Goal: Check status: Check status

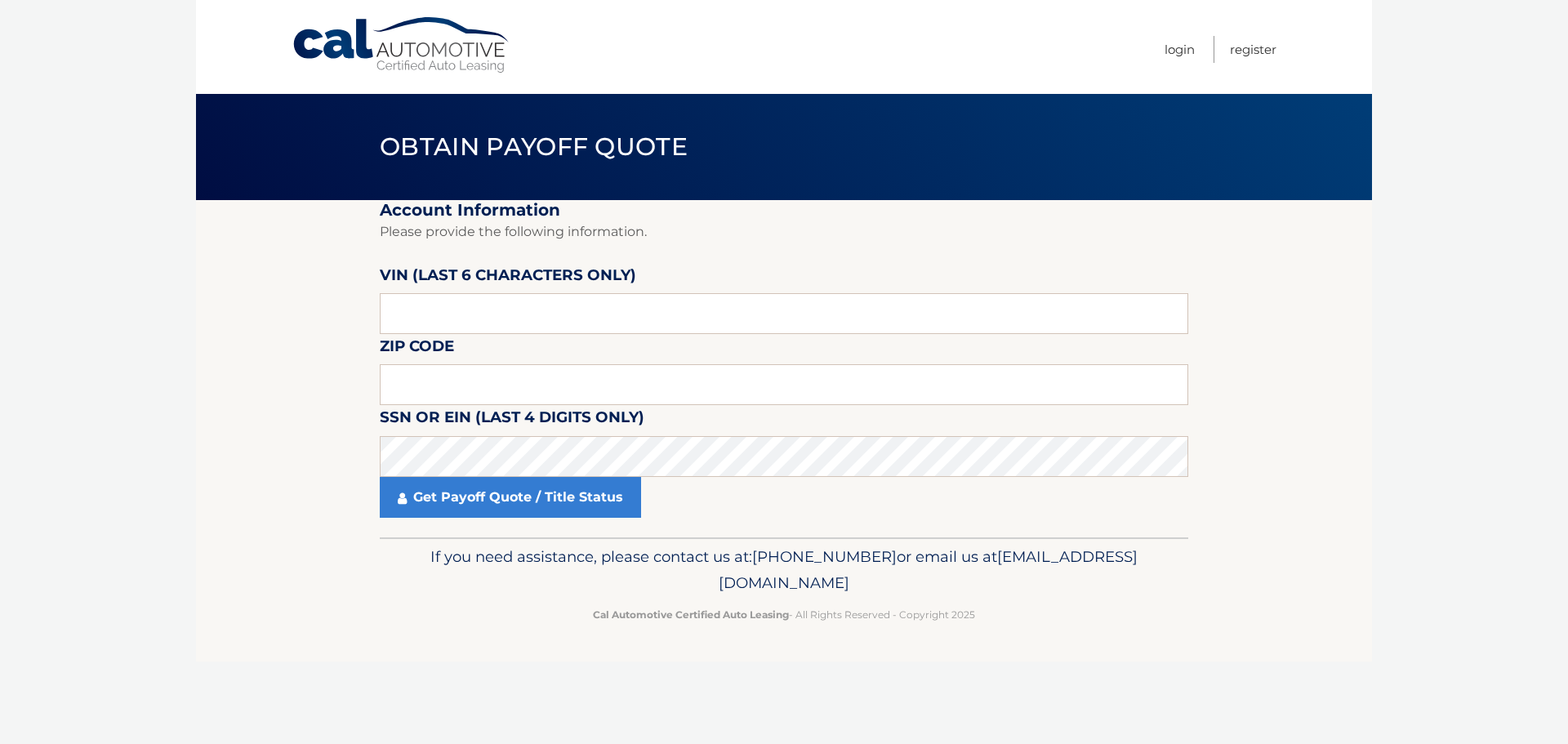
click at [621, 305] on input "text" at bounding box center [784, 313] width 808 height 41
type input "3vvcb7"
type input "33472"
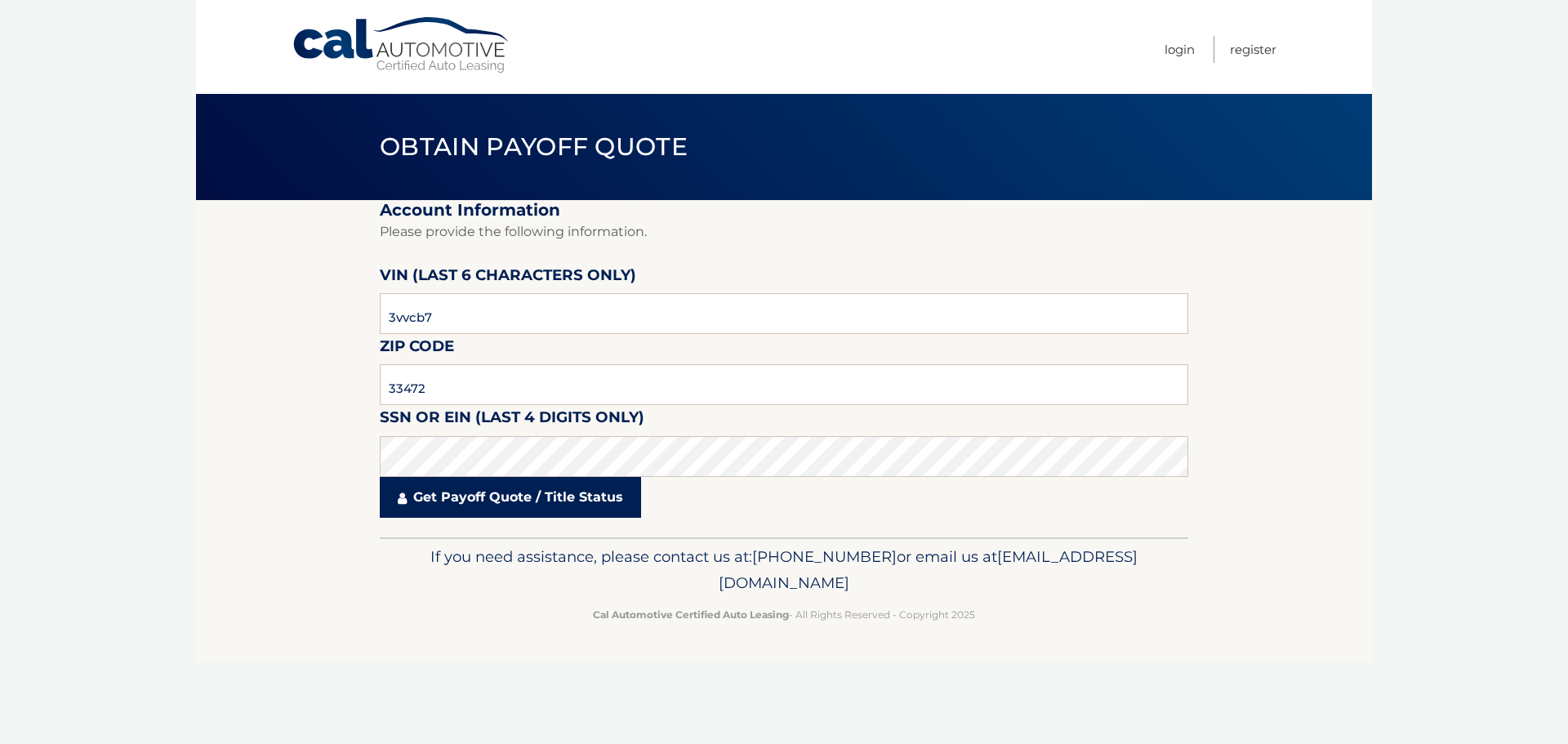
click at [523, 501] on link "Get Payoff Quote / Title Status" at bounding box center [511, 497] width 262 height 41
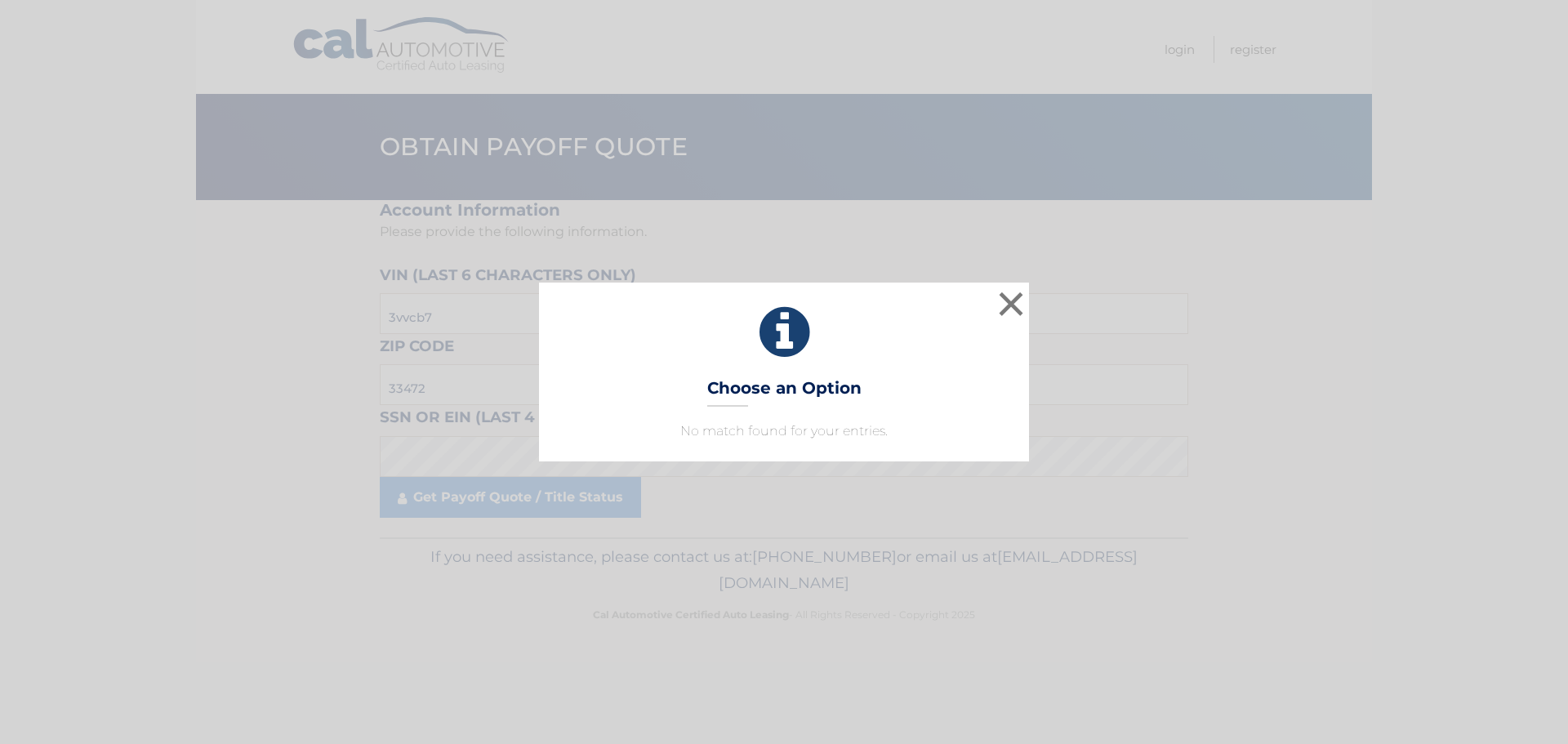
click at [1032, 316] on div "× Choose an Option No match found for your entries. This is what you see on sec…" at bounding box center [784, 371] width 1554 height 178
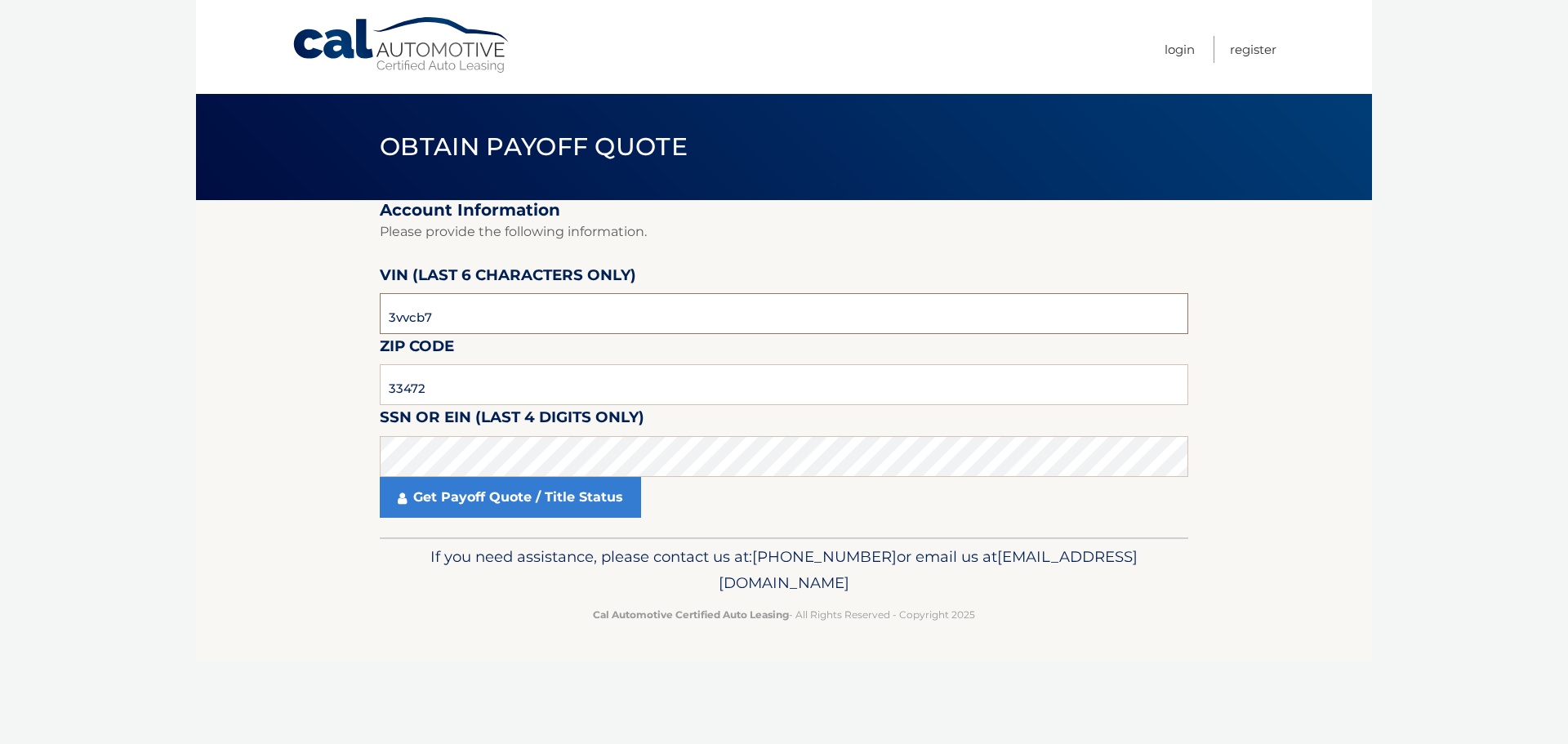
click at [448, 309] on input "3vvcb7" at bounding box center [784, 313] width 808 height 41
type input "155371"
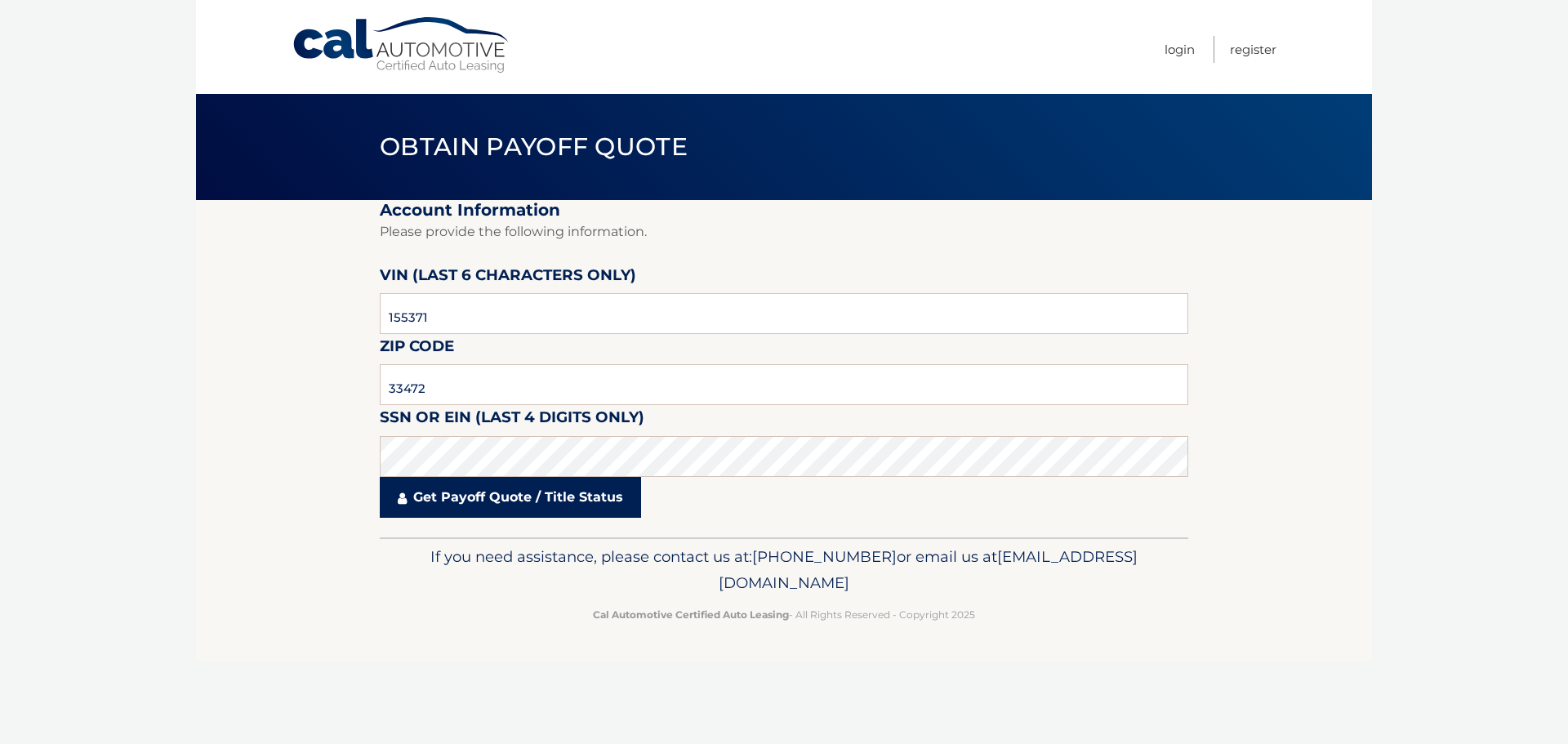
click at [509, 501] on link "Get Payoff Quote / Title Status" at bounding box center [511, 497] width 262 height 41
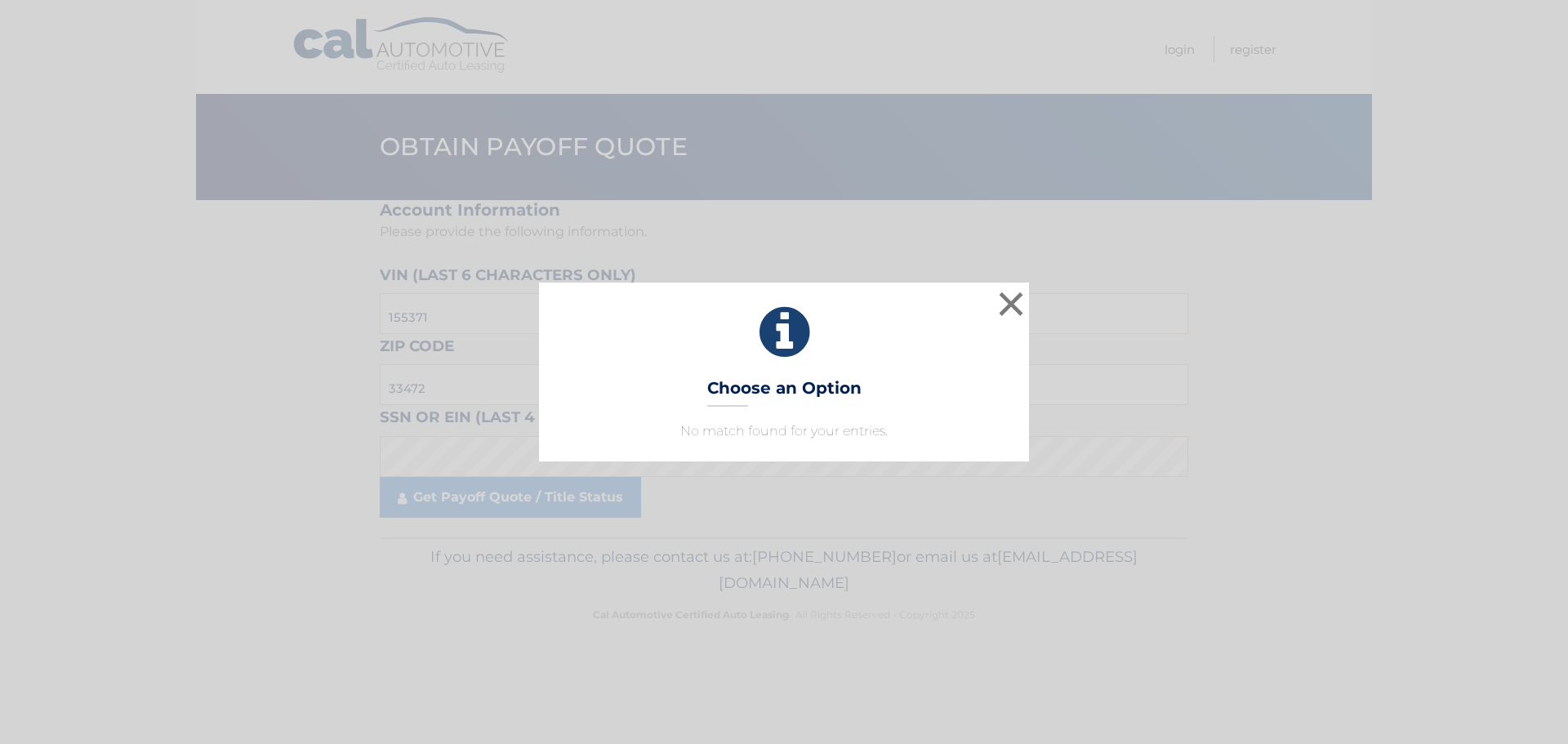
click at [992, 299] on div "× Choose an Option No match found for your entries. This is what you see on sec…" at bounding box center [784, 371] width 490 height 178
click at [1015, 307] on button "×" at bounding box center [1011, 303] width 32 height 32
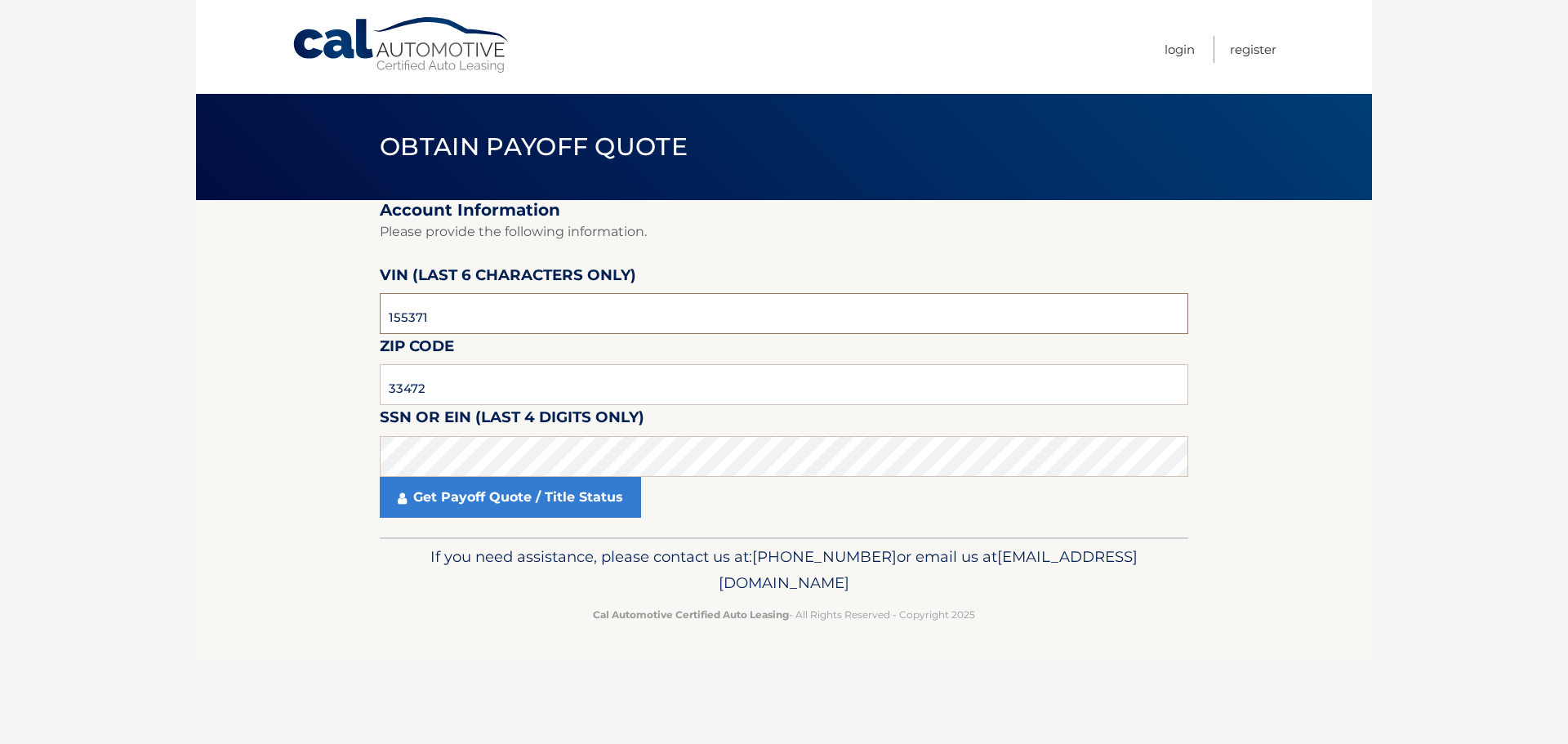
click at [449, 313] on input "155371" at bounding box center [784, 313] width 808 height 41
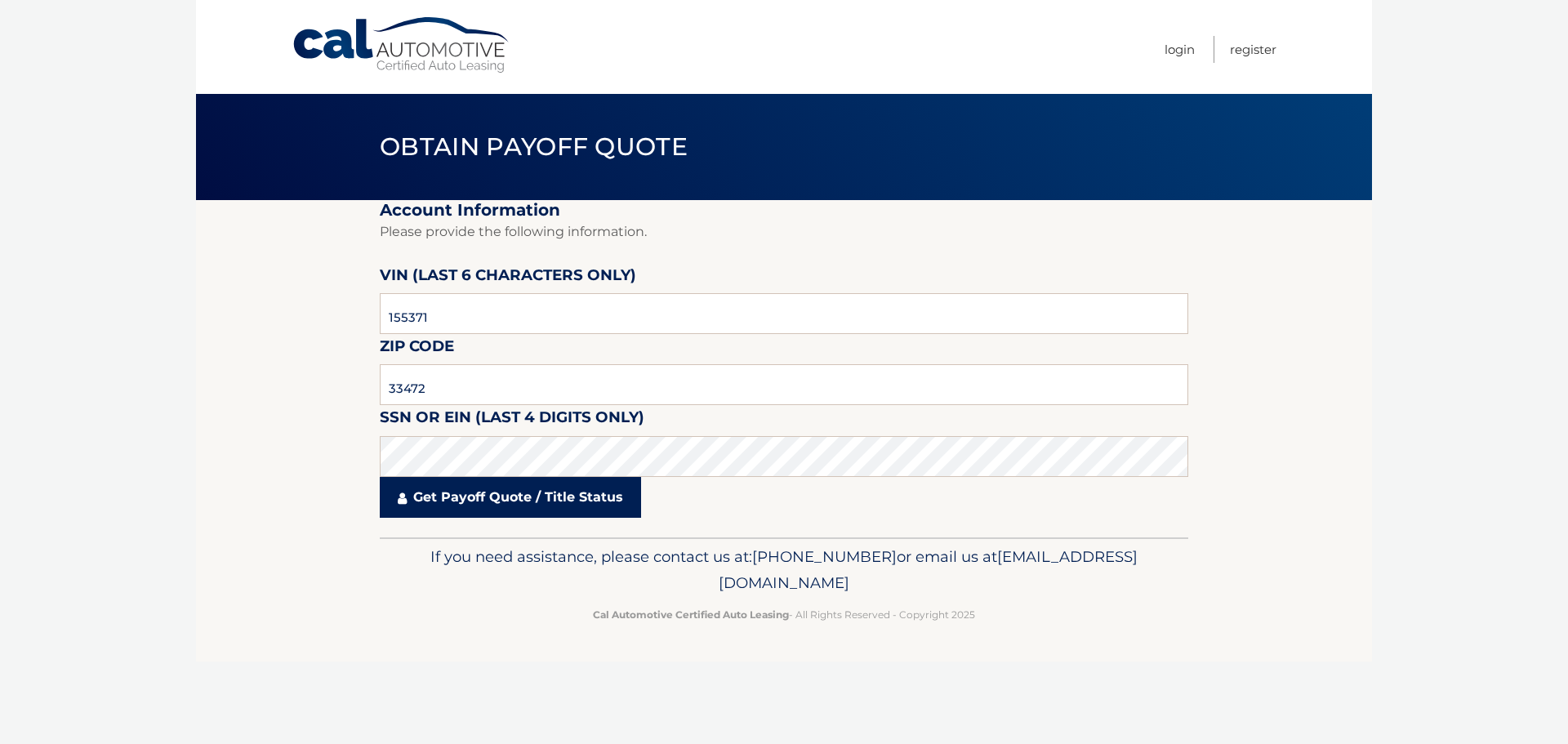
click at [473, 496] on link "Get Payoff Quote / Title Status" at bounding box center [511, 497] width 262 height 41
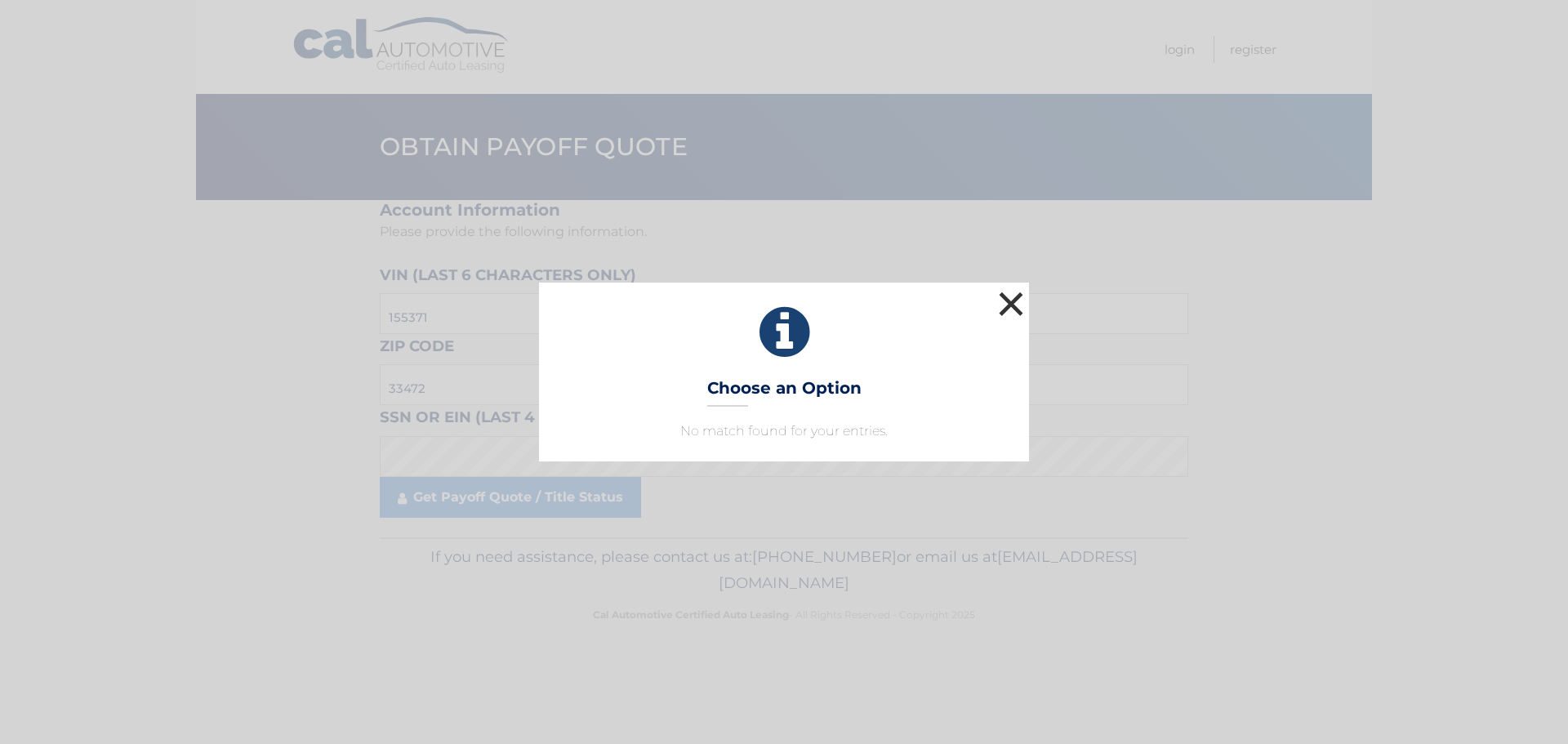
click at [1003, 297] on button "×" at bounding box center [1011, 303] width 32 height 32
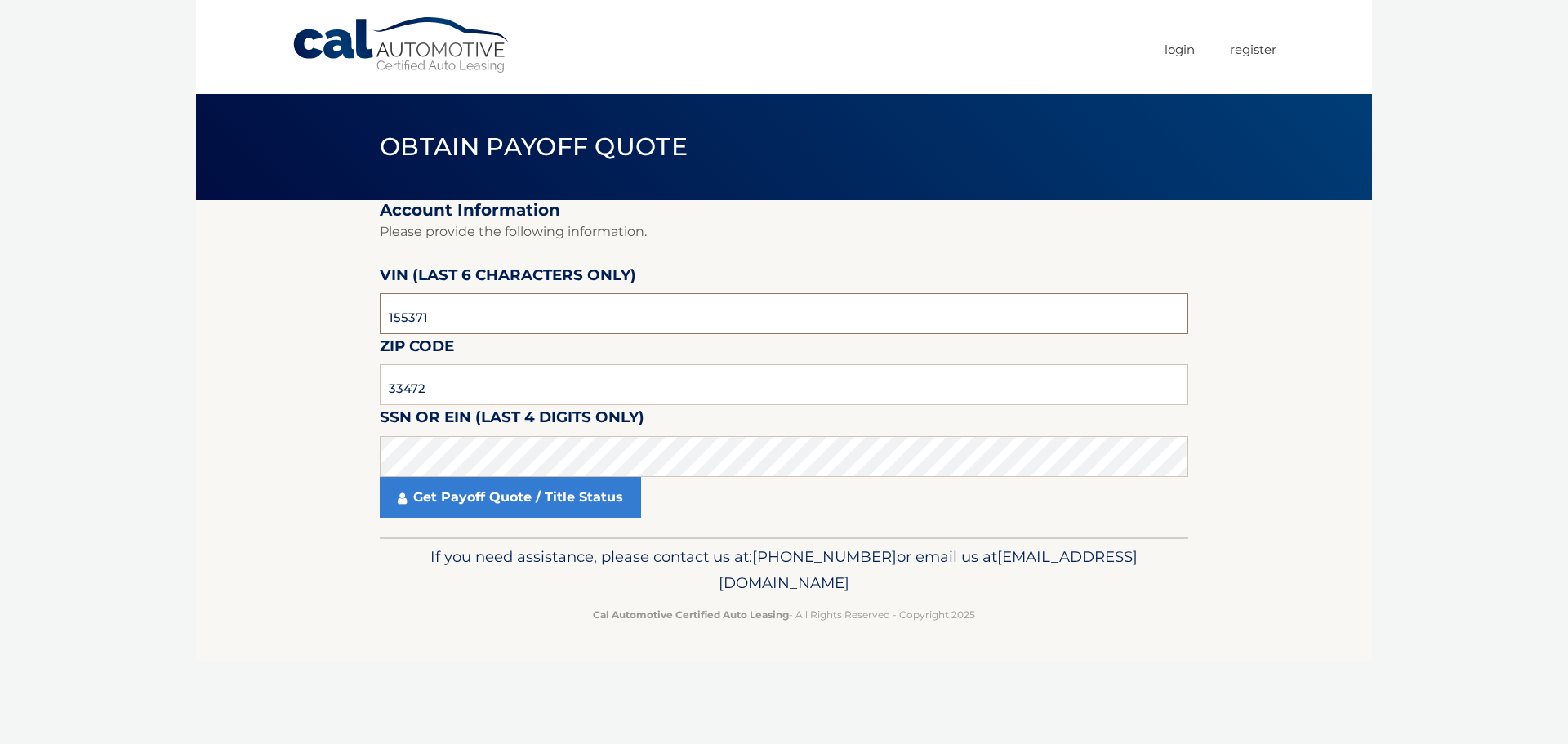
click at [715, 302] on input "155371" at bounding box center [784, 313] width 808 height 41
click at [516, 403] on input "33472" at bounding box center [784, 385] width 808 height 41
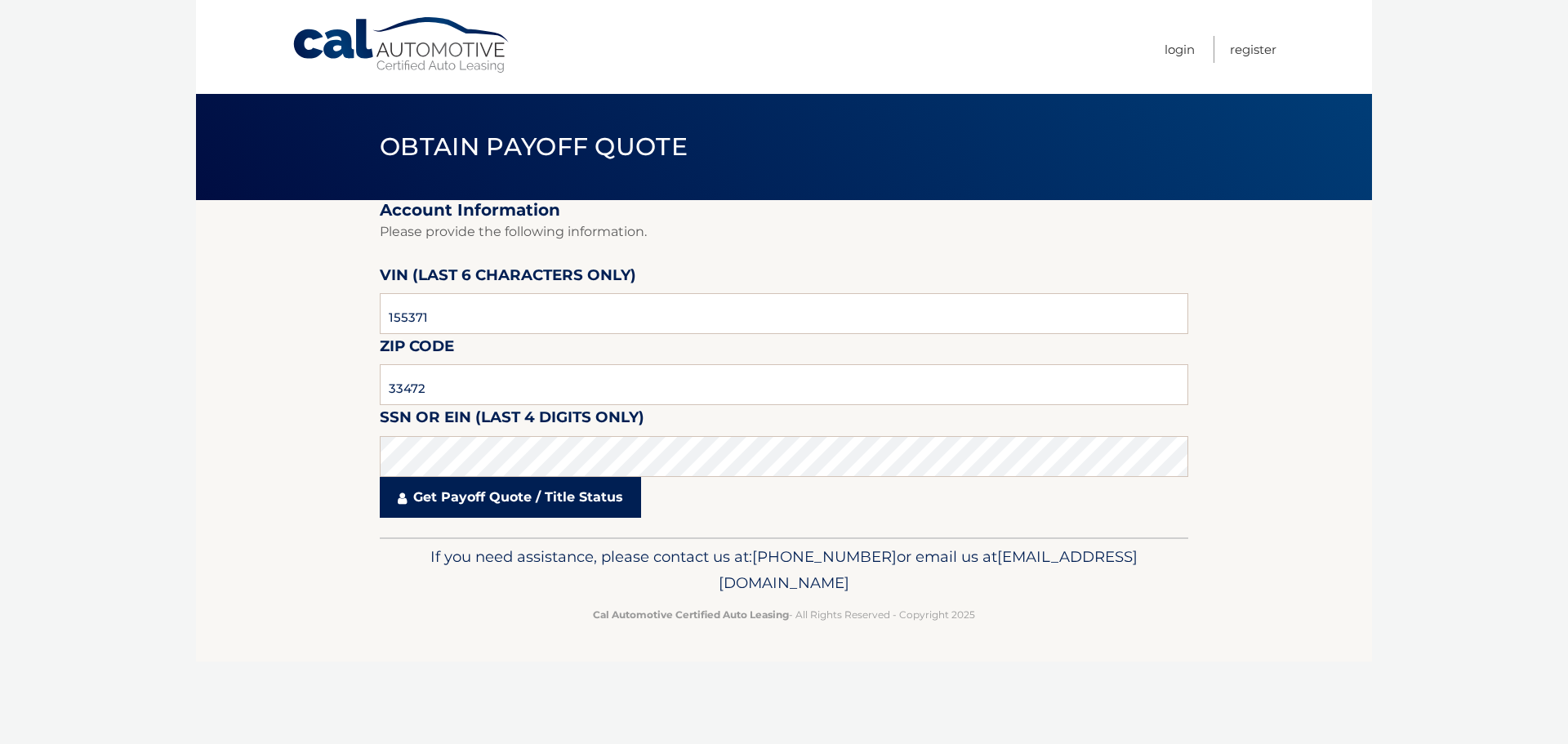
click at [545, 495] on link "Get Payoff Quote / Title Status" at bounding box center [511, 497] width 262 height 41
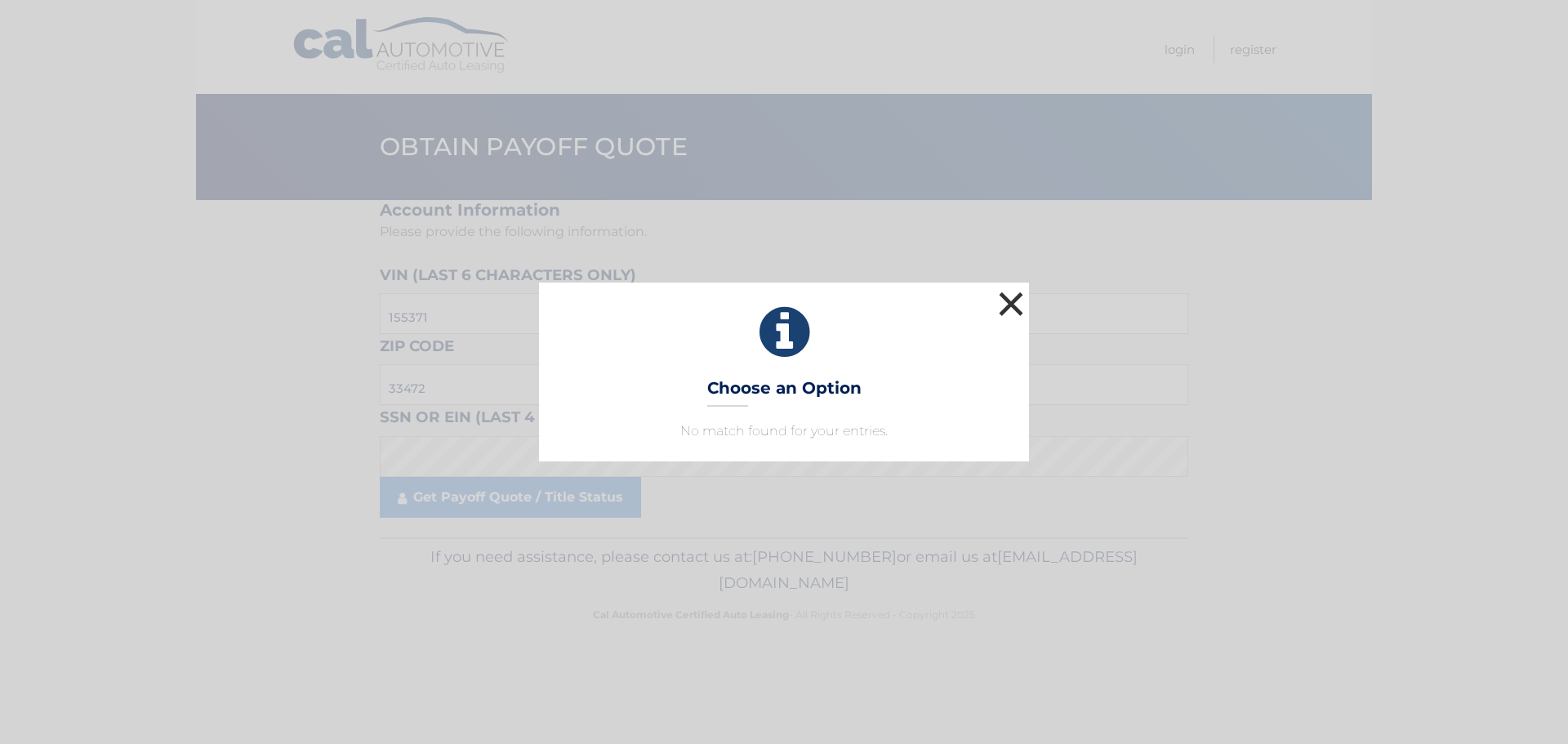
click at [1020, 309] on button "×" at bounding box center [1011, 303] width 32 height 32
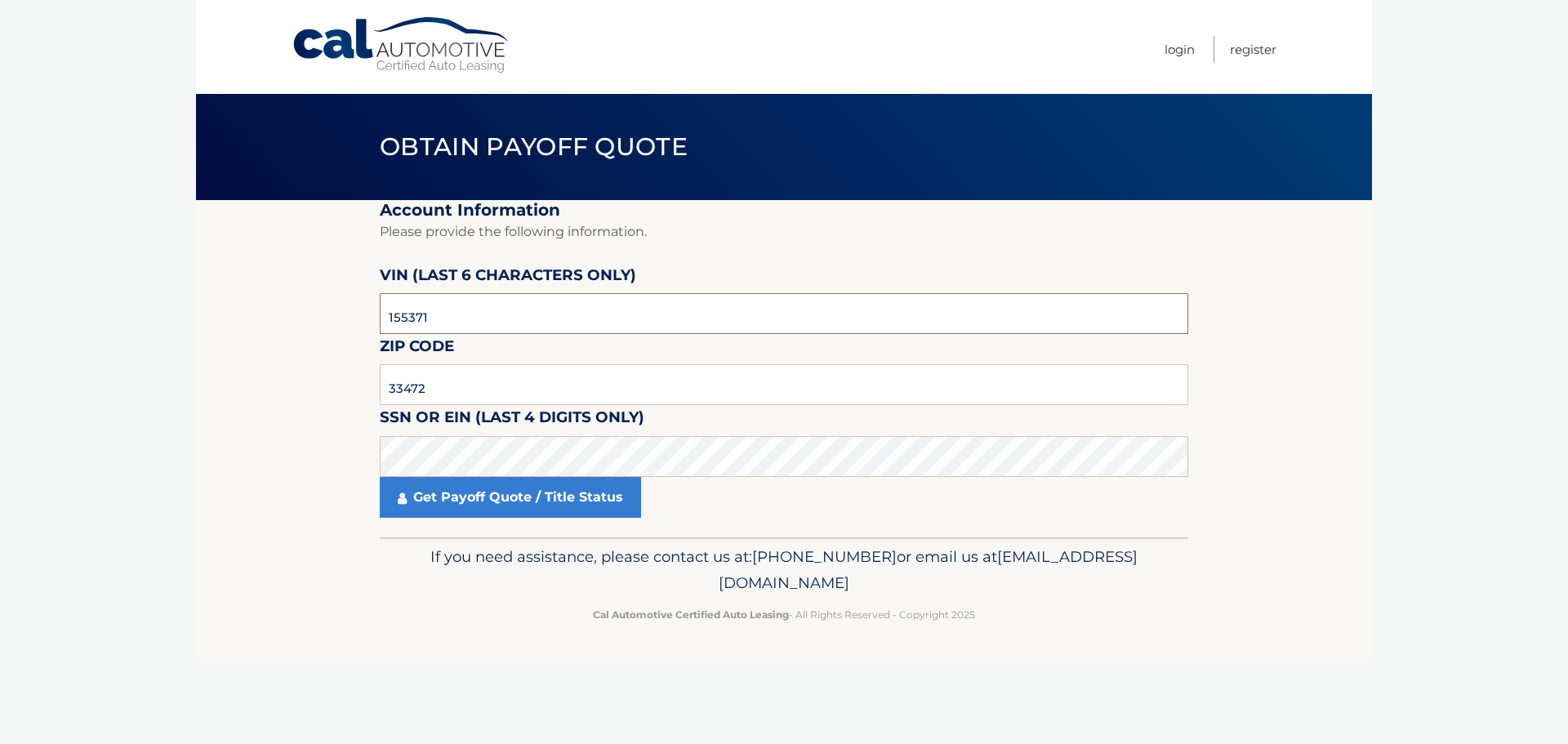
click at [586, 314] on input "155371" at bounding box center [784, 313] width 808 height 41
click at [473, 306] on input "text" at bounding box center [784, 313] width 808 height 41
type input "155371"
click at [464, 393] on input "text" at bounding box center [784, 385] width 808 height 41
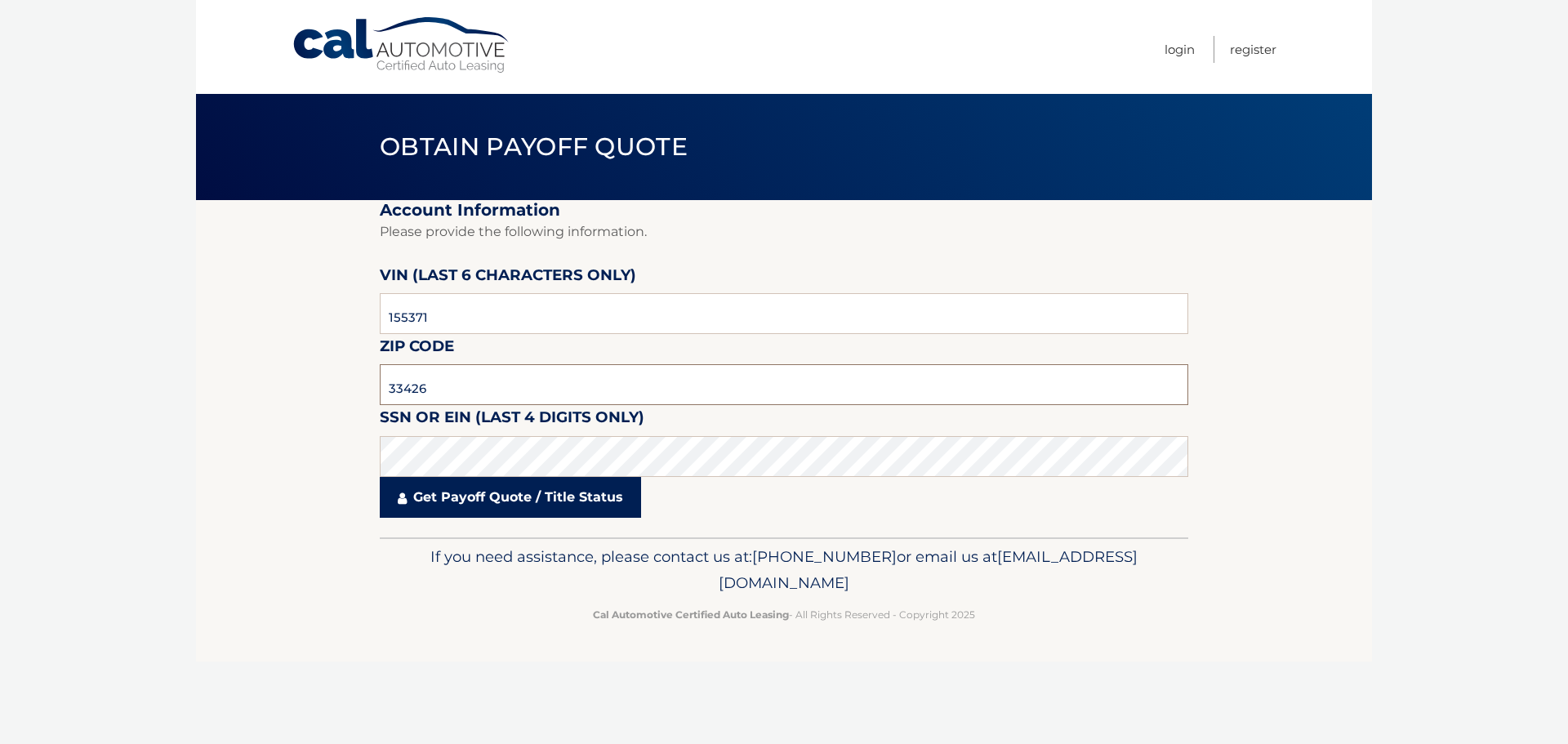
type input "33426"
click at [421, 483] on link "Get Payoff Quote / Title Status" at bounding box center [511, 497] width 262 height 41
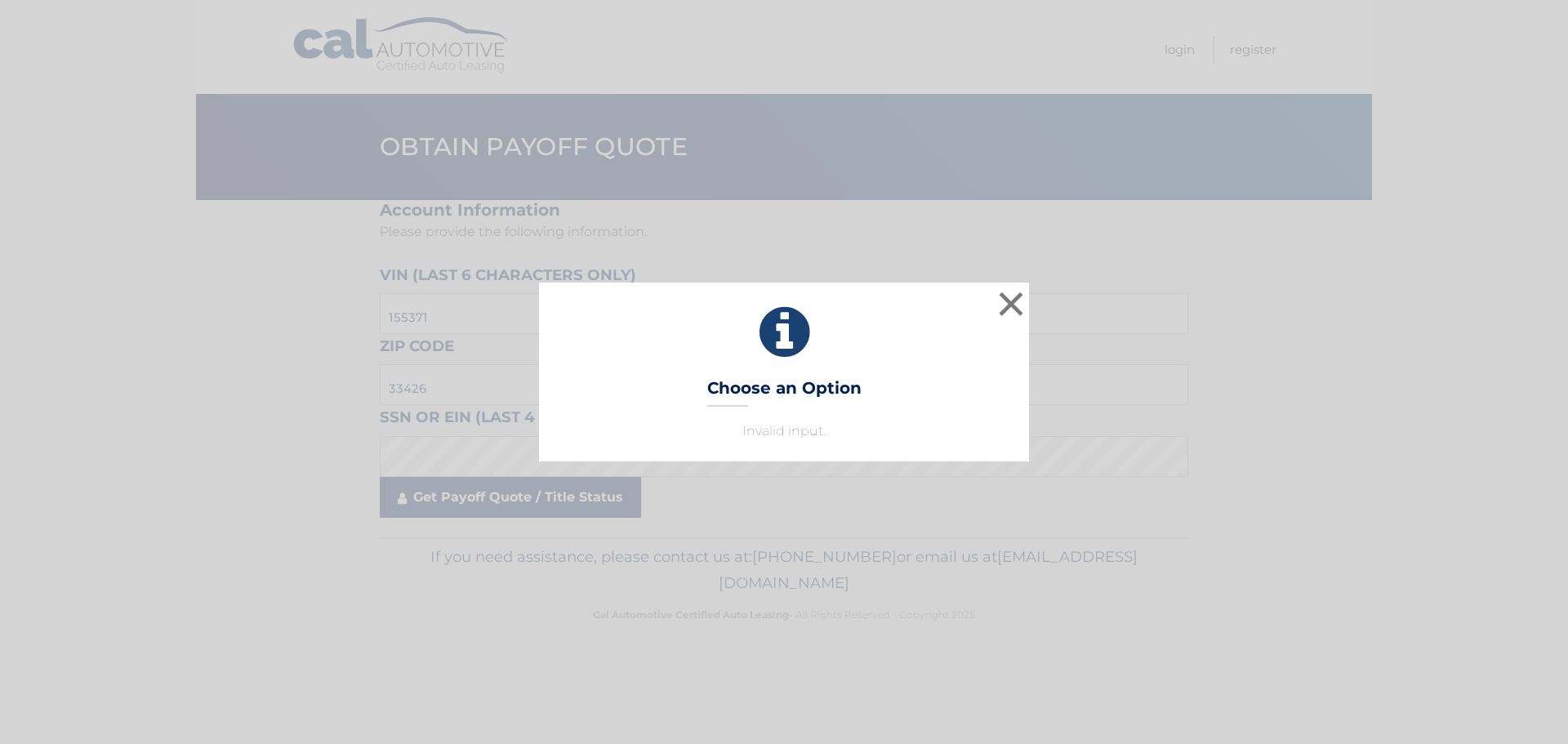
click at [415, 461] on div "× Choose an Option Invalid input. This is what you see on secong view" at bounding box center [784, 371] width 1554 height 178
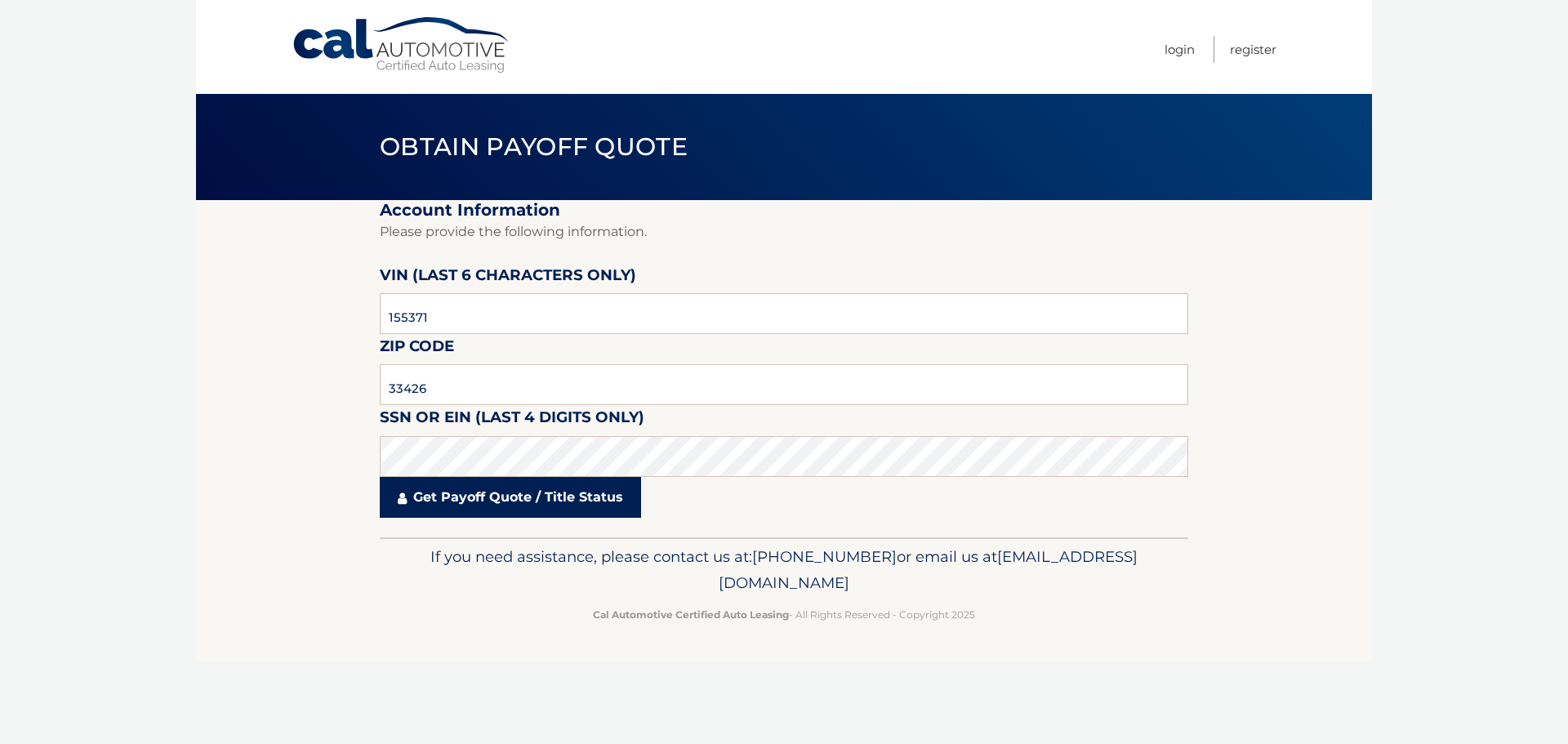
click at [591, 516] on link "Get Payoff Quote / Title Status" at bounding box center [511, 497] width 262 height 41
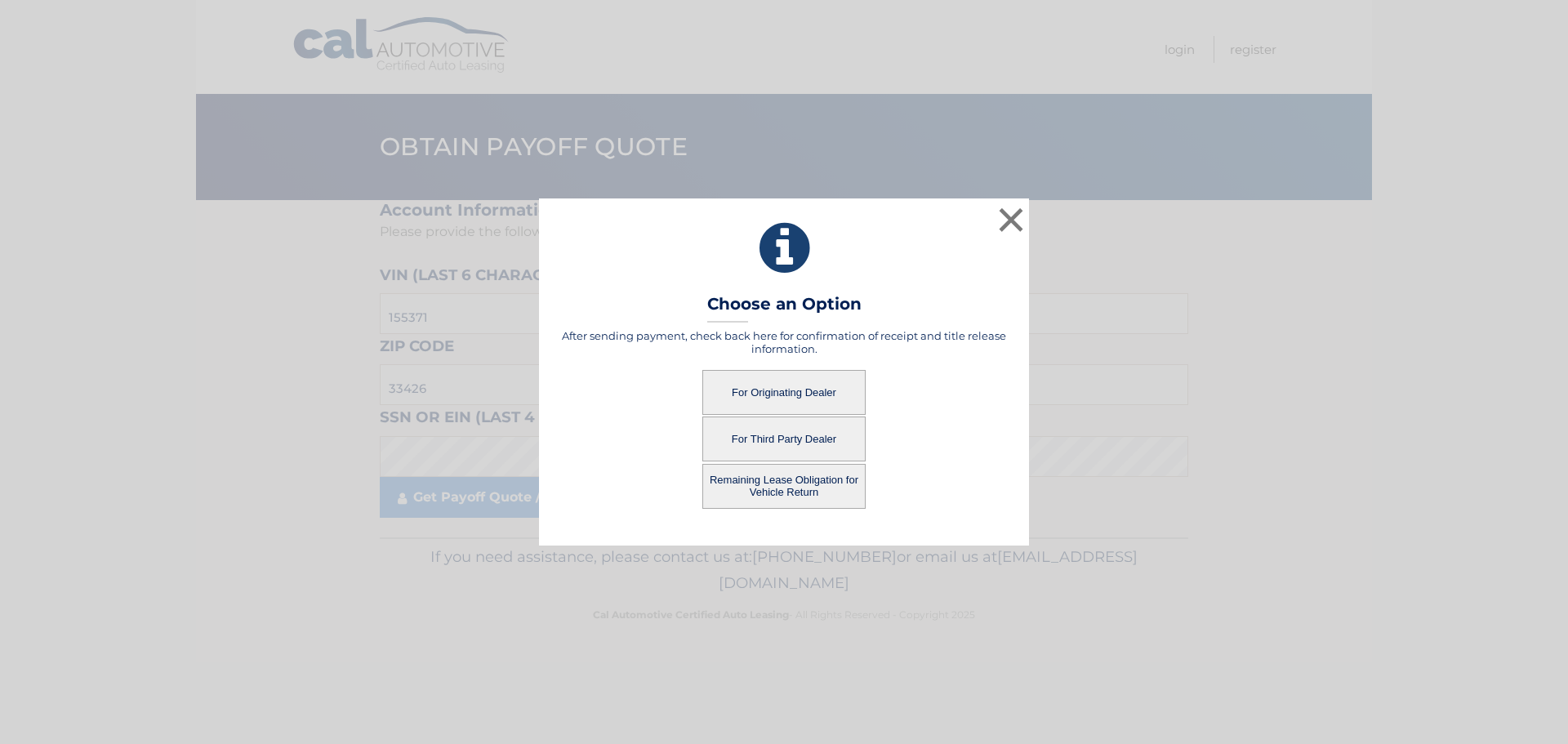
click at [805, 444] on button "For Third Party Dealer" at bounding box center [783, 439] width 163 height 45
click at [791, 443] on button "For Third Party Dealer" at bounding box center [783, 439] width 163 height 45
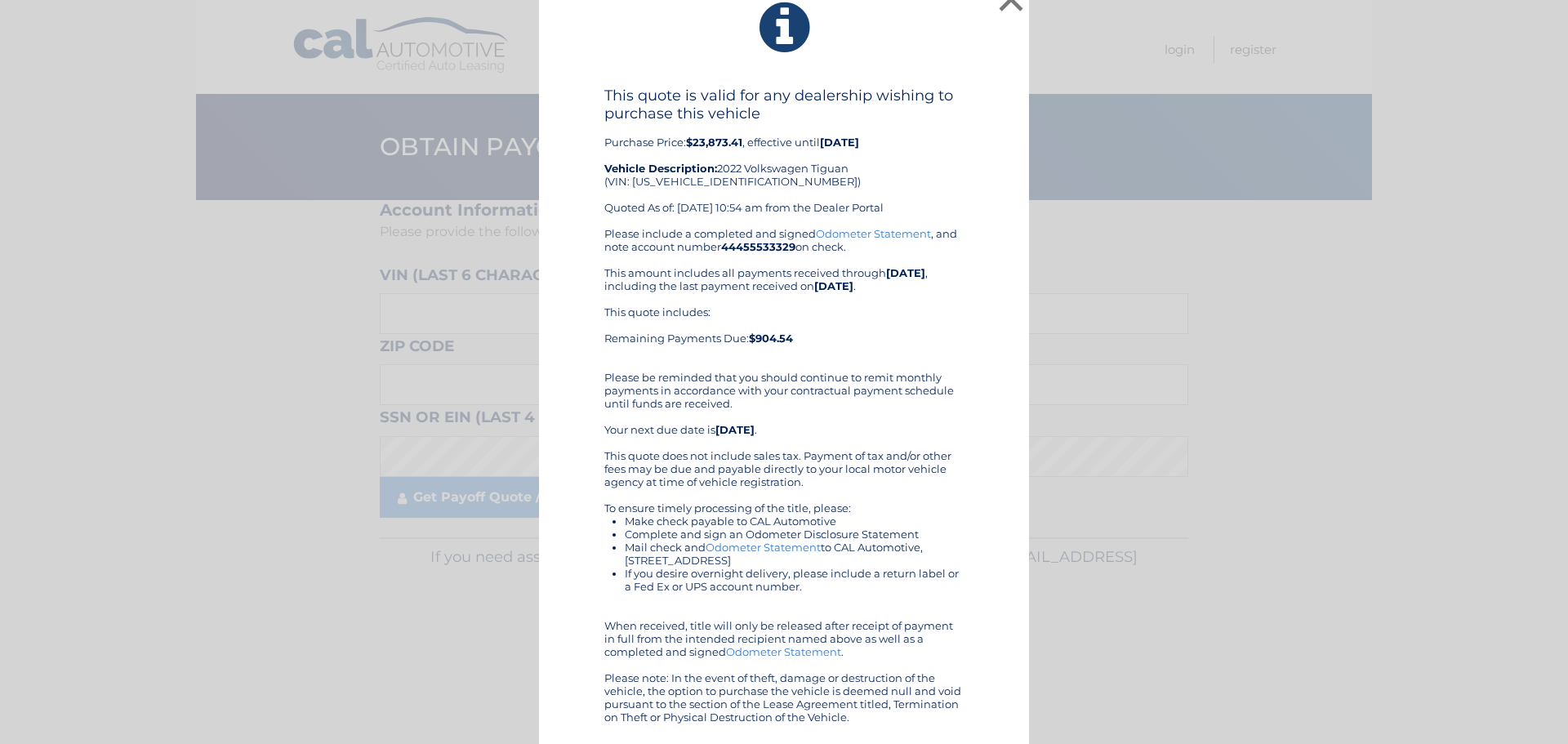
scroll to position [22, 0]
